Goal: Find specific page/section: Find specific page/section

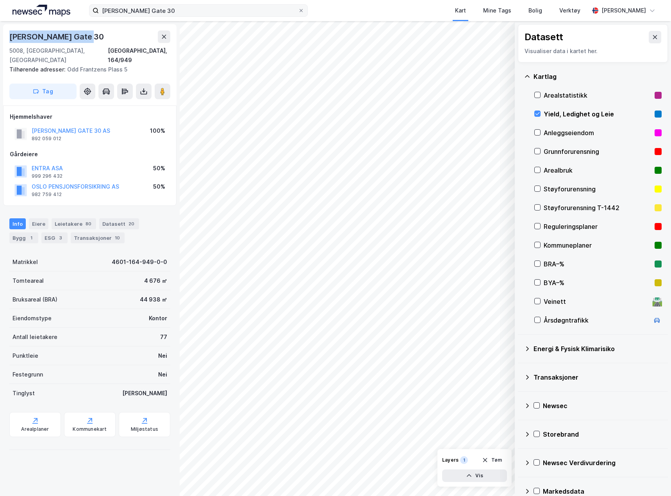
scroll to position [13, 0]
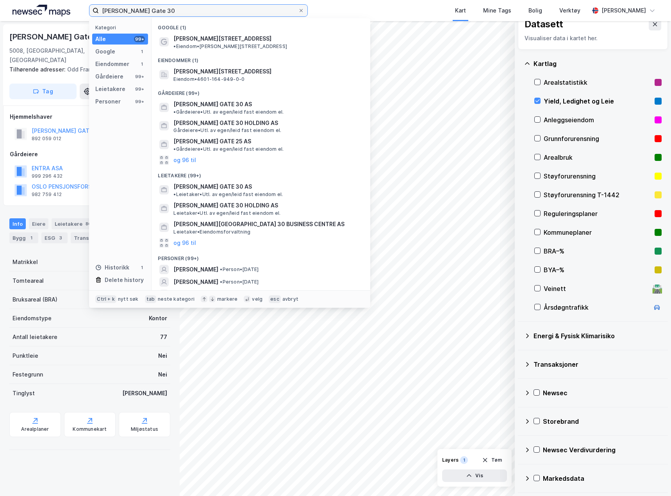
drag, startPoint x: 173, startPoint y: 15, endPoint x: 60, endPoint y: 2, distance: 113.6
click at [60, 2] on div "[PERSON_NAME] Gate 30 Kategori Alle 99+ Google 1 Eiendommer 1 Gårdeiere 99+ Lei…" at bounding box center [335, 10] width 671 height 21
paste input "Grev [STREET_ADDRESS]"
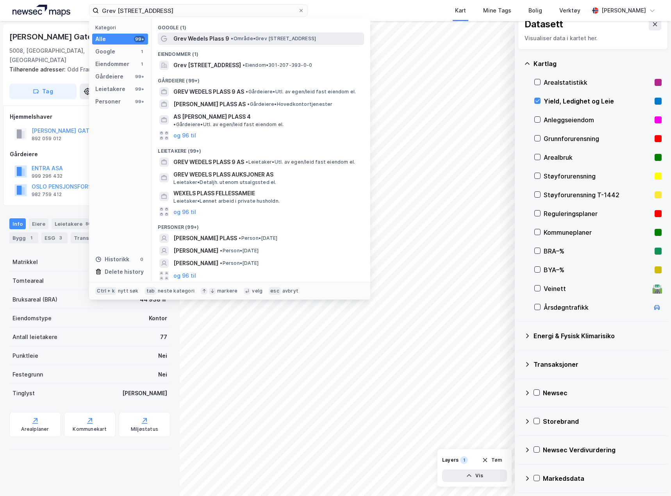
click at [216, 34] on span "Grev Wedels Plass 9" at bounding box center [201, 38] width 56 height 9
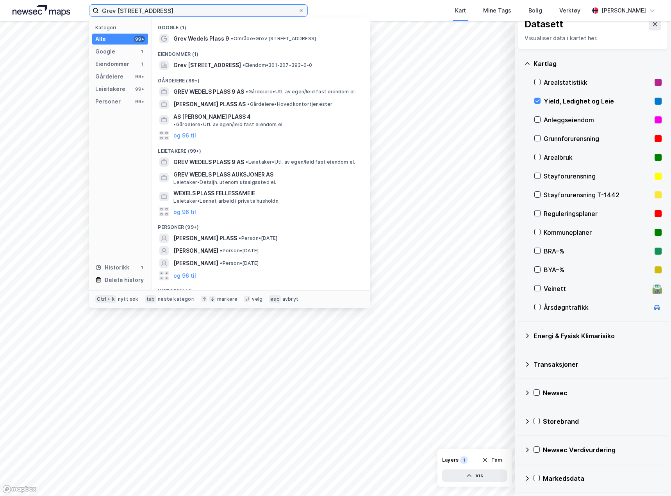
drag, startPoint x: 168, startPoint y: 8, endPoint x: -21, endPoint y: -6, distance: 189.6
click at [0, 0] on html "Grev Wedels plass 9 Kategori Alle 99+ Google 1 Eiendommer 1 Gårdeiere 99+ Leiet…" at bounding box center [335, 248] width 671 height 496
paste input "[PERSON_NAME] Plass 7"
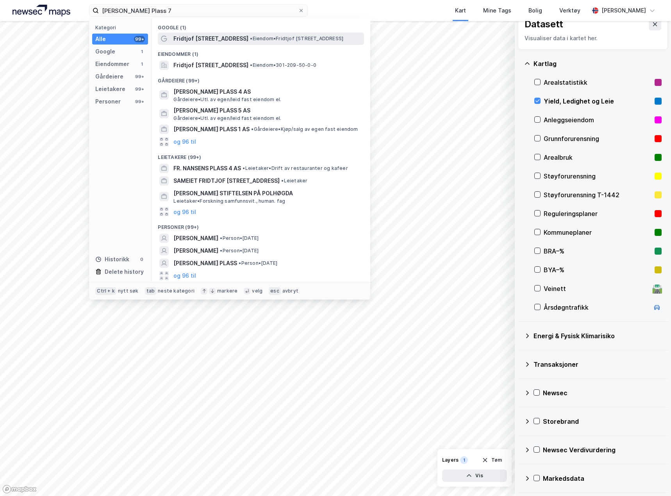
click at [195, 37] on span "Fridtjof [STREET_ADDRESS]" at bounding box center [210, 38] width 75 height 9
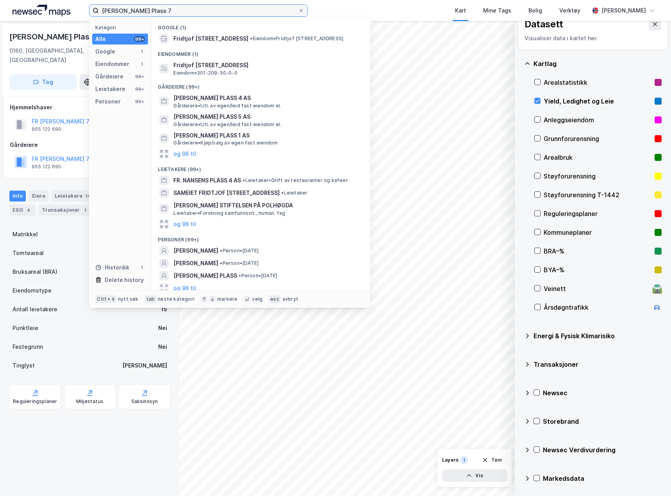
drag, startPoint x: 175, startPoint y: 8, endPoint x: -59, endPoint y: -6, distance: 234.0
click at [0, 0] on html "[PERSON_NAME] Plass 7 Kategori Alle 99+ Google 1 Eiendommer 1 Gårdeiere 99+ Lei…" at bounding box center [335, 248] width 671 height 496
paste input "[STREET_ADDRESS]"
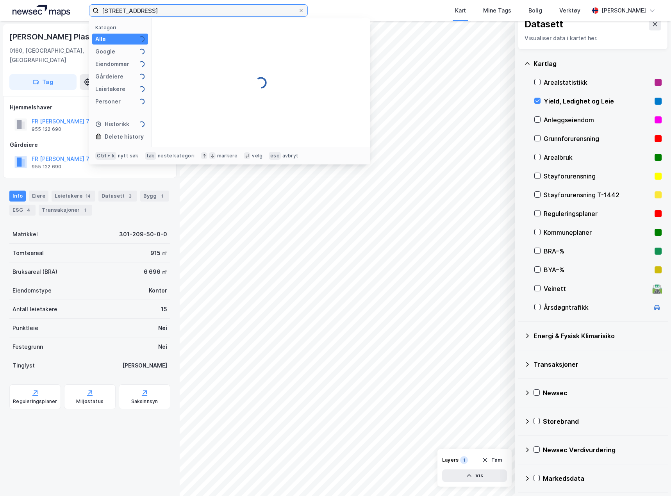
type input "[STREET_ADDRESS]"
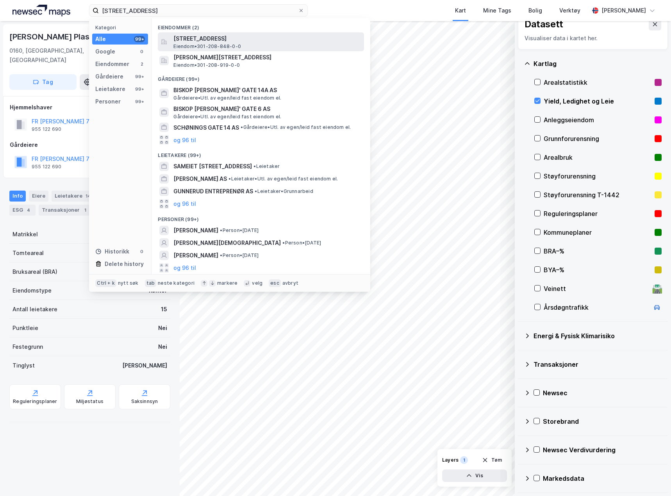
click at [189, 36] on span "[STREET_ADDRESS]" at bounding box center [266, 38] width 187 height 9
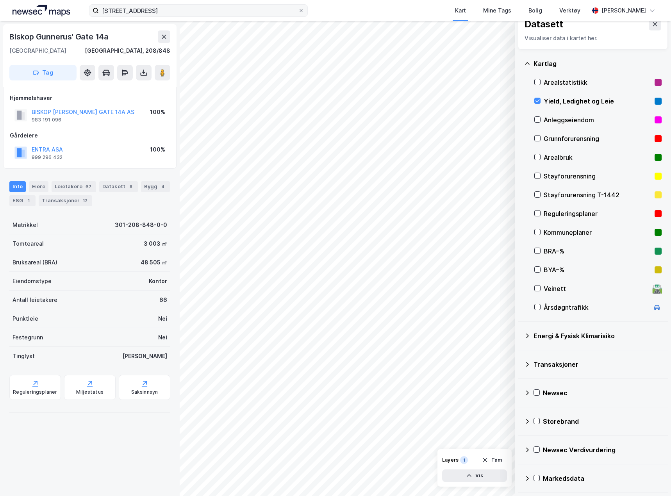
click at [305, 10] on label "[STREET_ADDRESS]" at bounding box center [198, 10] width 219 height 12
click at [298, 10] on input "[STREET_ADDRESS]" at bounding box center [198, 11] width 199 height 12
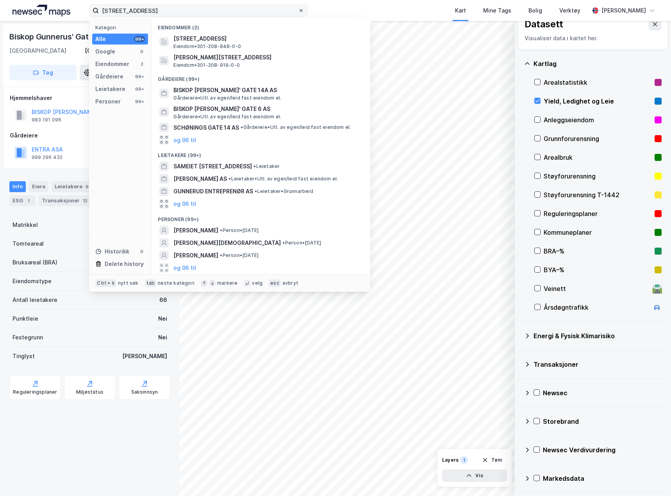
click at [303, 10] on icon at bounding box center [301, 10] width 5 height 5
click at [298, 10] on input "[STREET_ADDRESS]" at bounding box center [198, 11] width 199 height 12
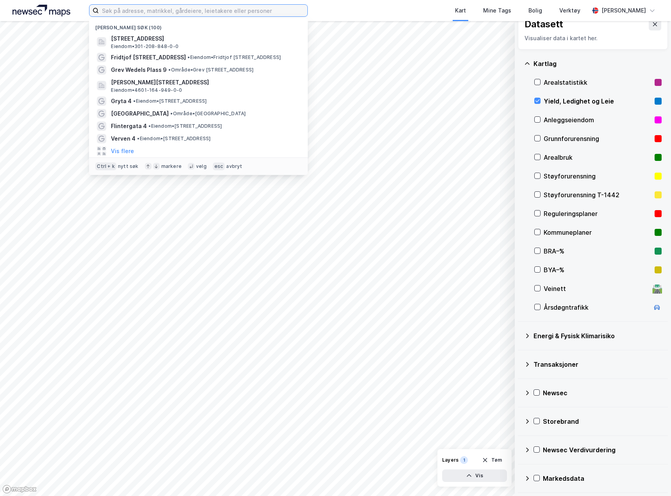
paste input "[STREET_ADDRESS]"
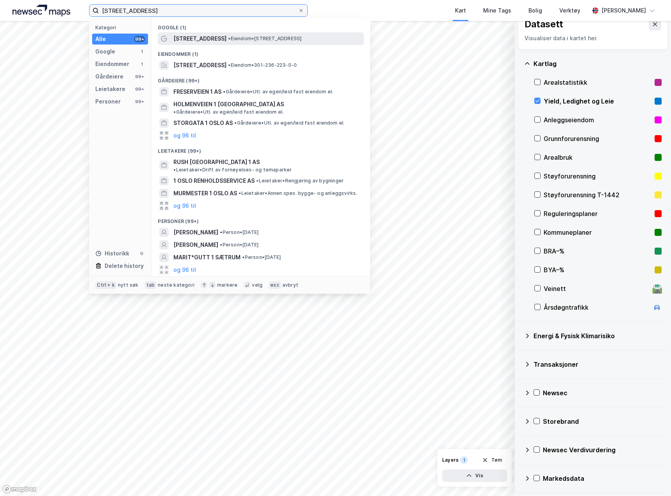
type input "[STREET_ADDRESS]"
click at [181, 36] on span "[STREET_ADDRESS]" at bounding box center [199, 38] width 53 height 9
